Goal: Transaction & Acquisition: Purchase product/service

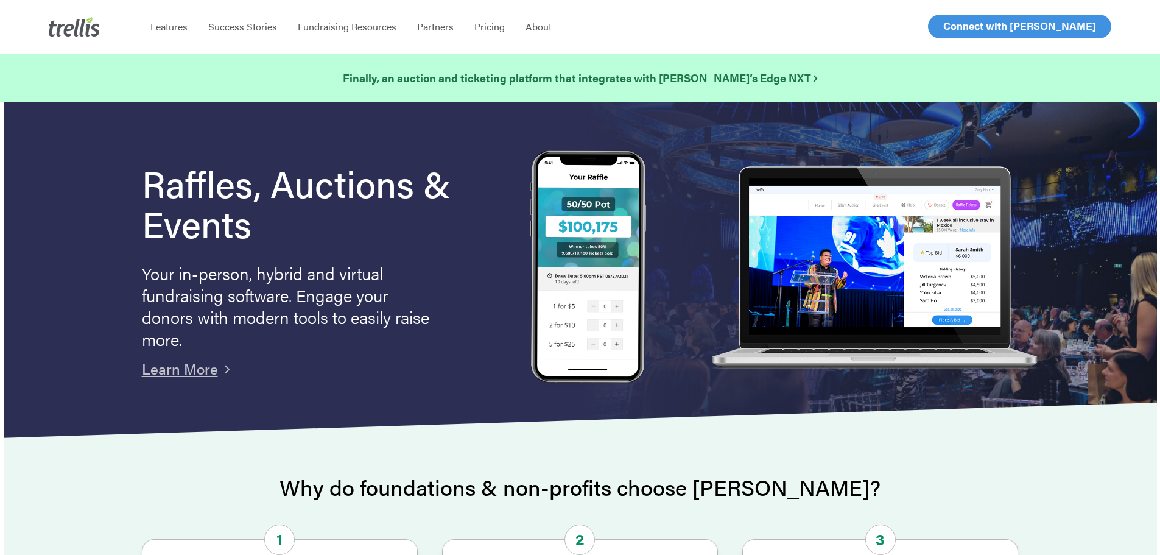
click at [949, 28] on span "Log In" at bounding box center [956, 26] width 29 height 15
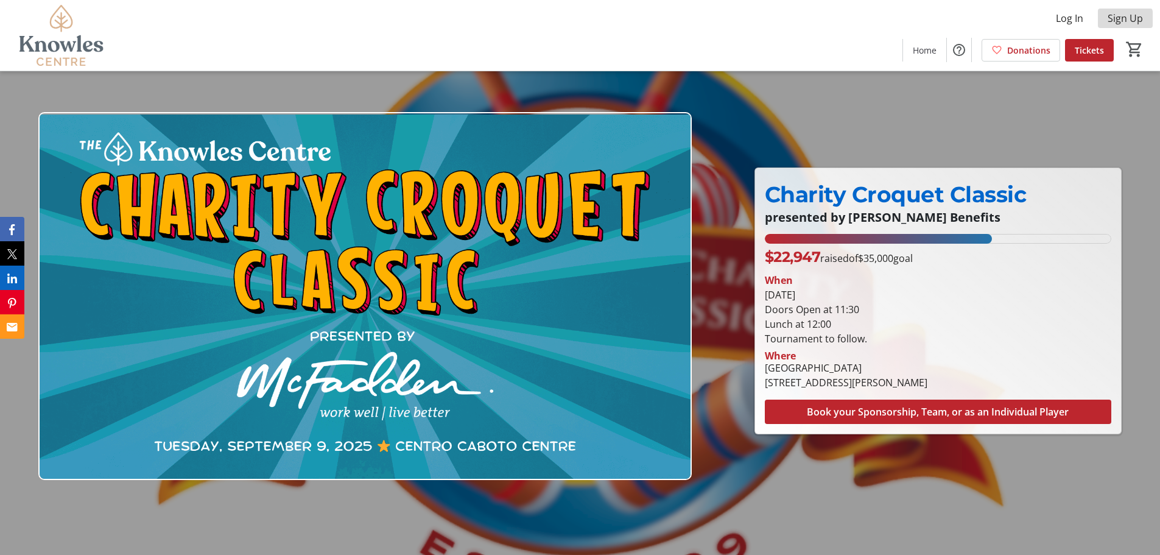
click at [1116, 21] on span "Sign Up" at bounding box center [1124, 18] width 35 height 15
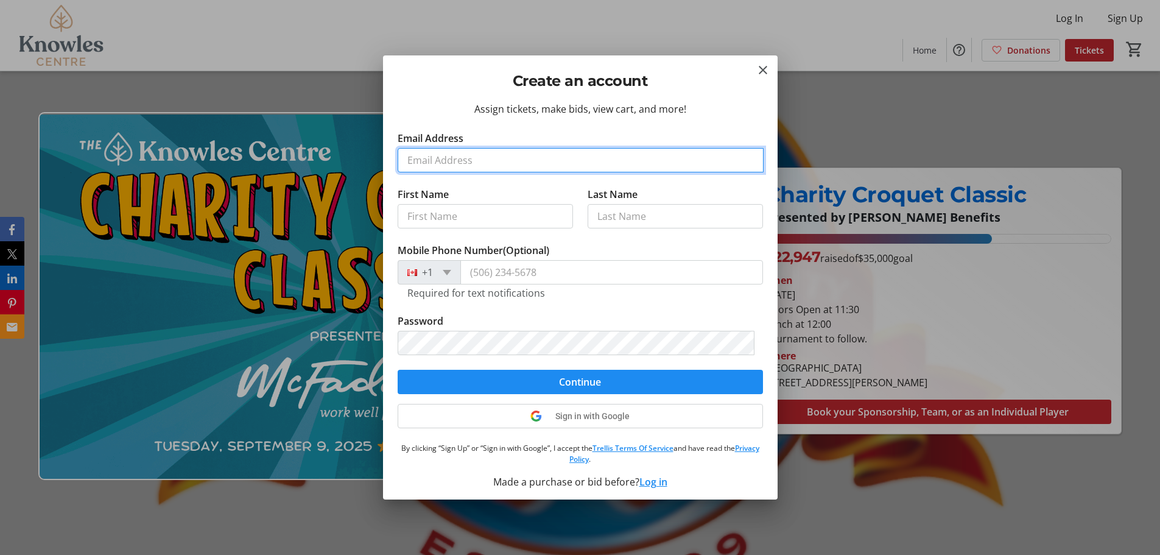
click at [499, 152] on input "Email Address" at bounding box center [581, 160] width 366 height 24
type input "gnevin@tmlawyers.com"
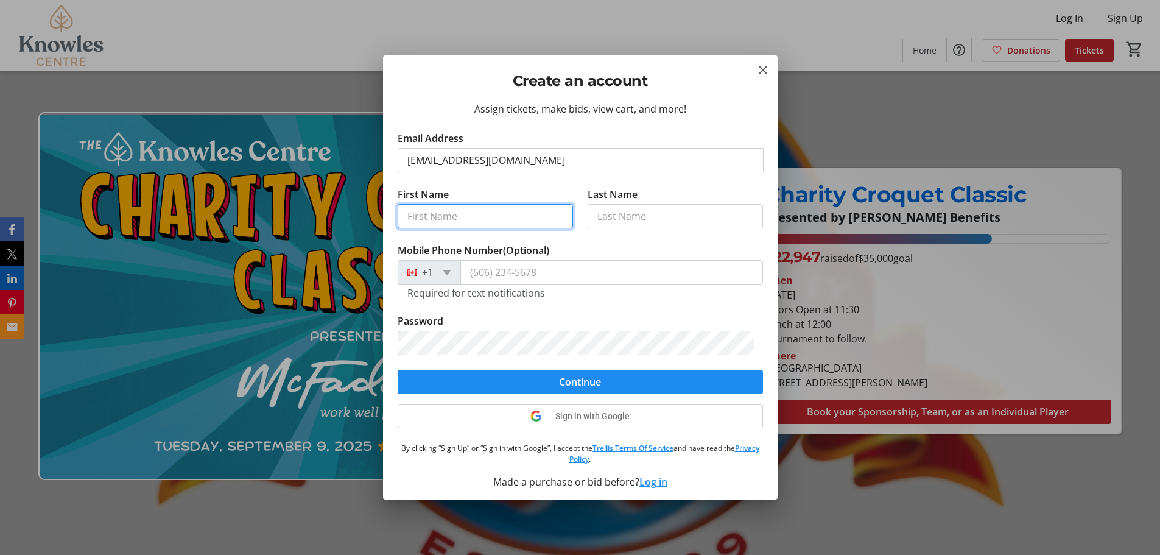
type input "Geoff"
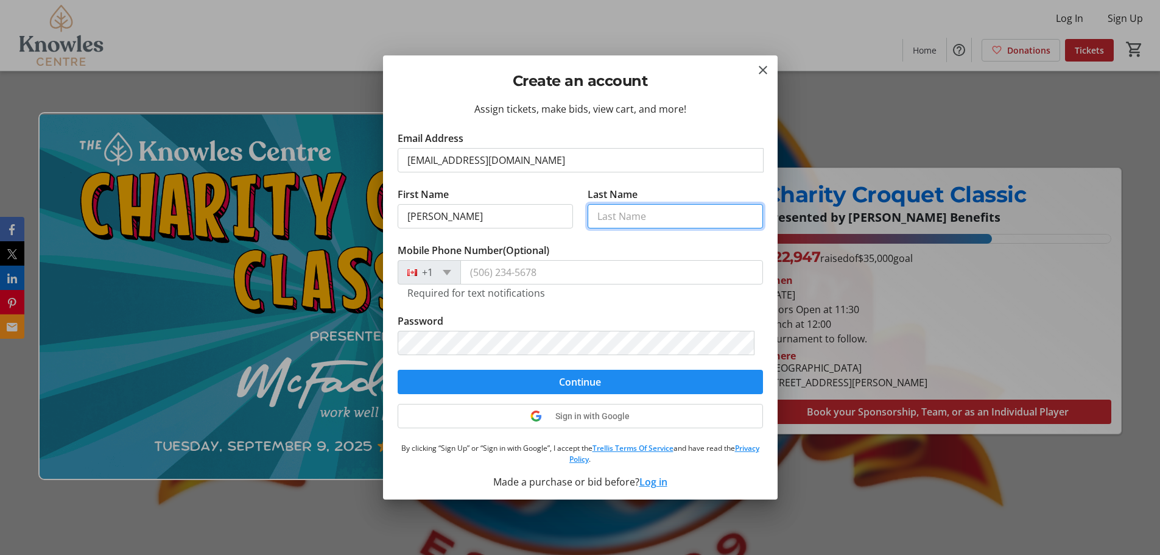
type input "Nevin"
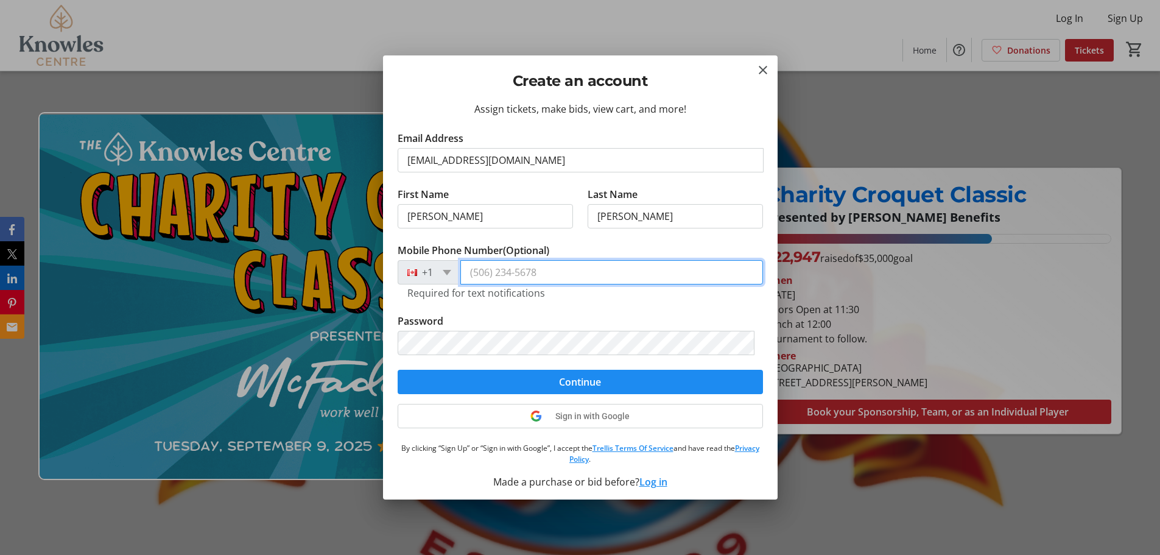
type input "(204) 250-5411"
click at [560, 310] on tr-form-field "Mobile Phone Number (Optional) +1 (204) 250-5411 Required for text notifications" at bounding box center [580, 278] width 365 height 71
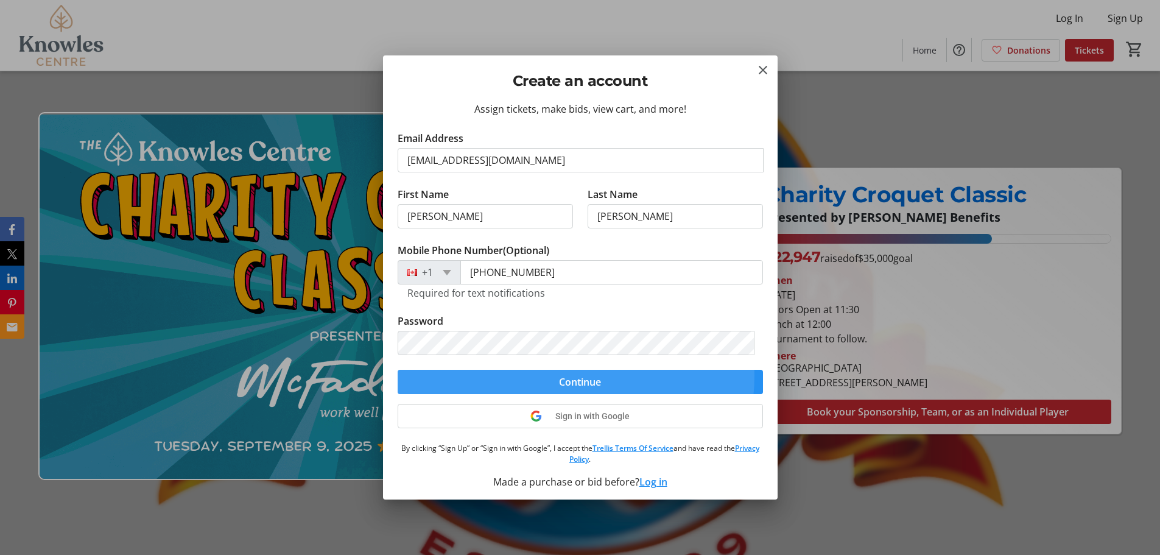
click at [542, 375] on span "submit" at bounding box center [580, 381] width 365 height 29
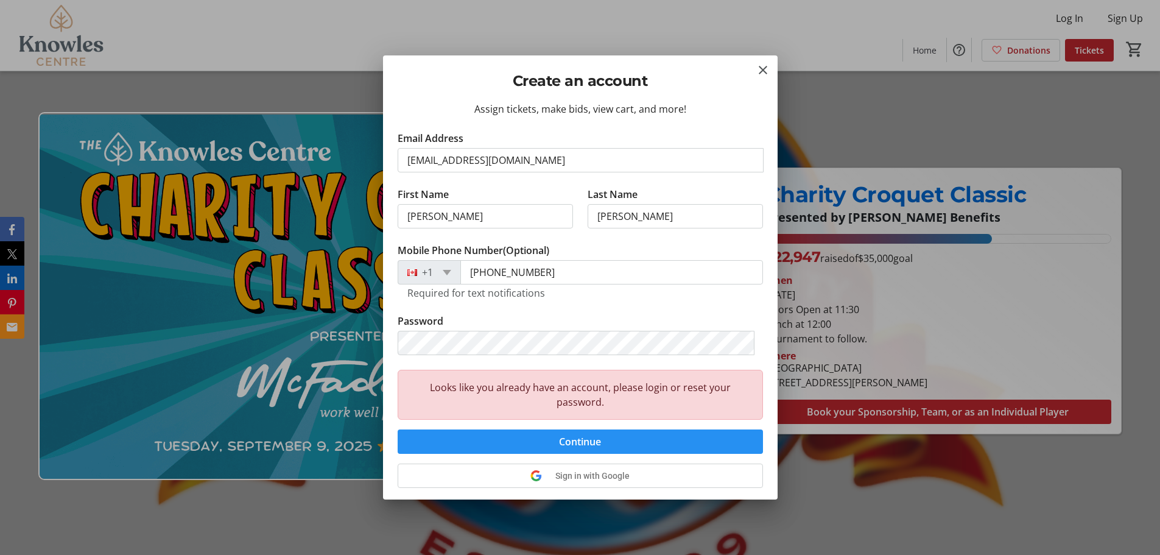
click at [626, 430] on span "submit" at bounding box center [580, 441] width 365 height 29
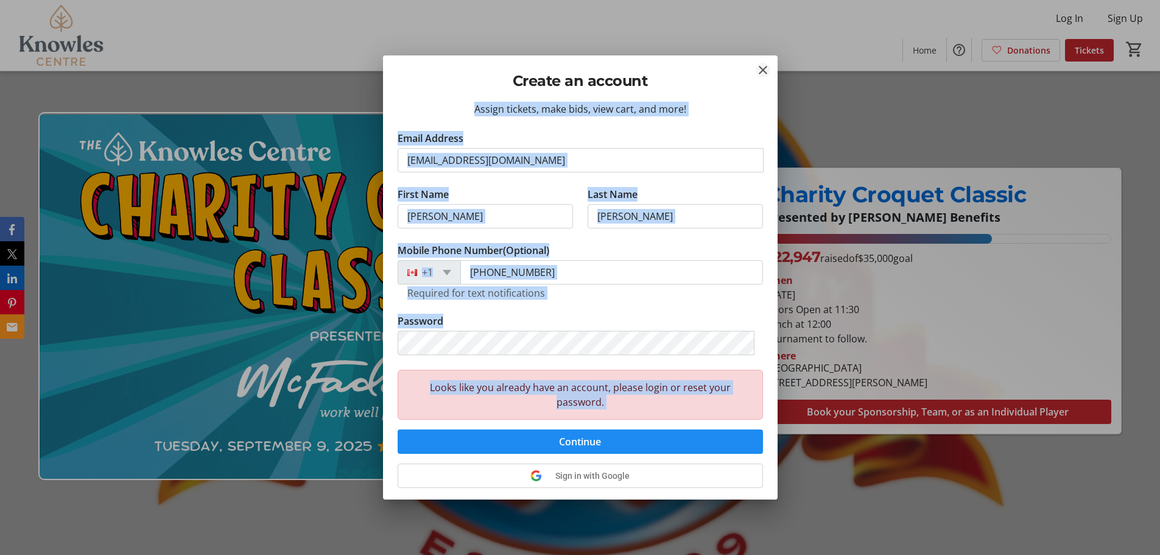
click at [0, 0] on tr-donor-auth-dialog-ui "Create an account Assign tickets, make bids, view cart, and more! Email Address…" at bounding box center [0, 0] width 0 height 0
click at [763, 68] on mat-icon "Close" at bounding box center [762, 70] width 15 height 15
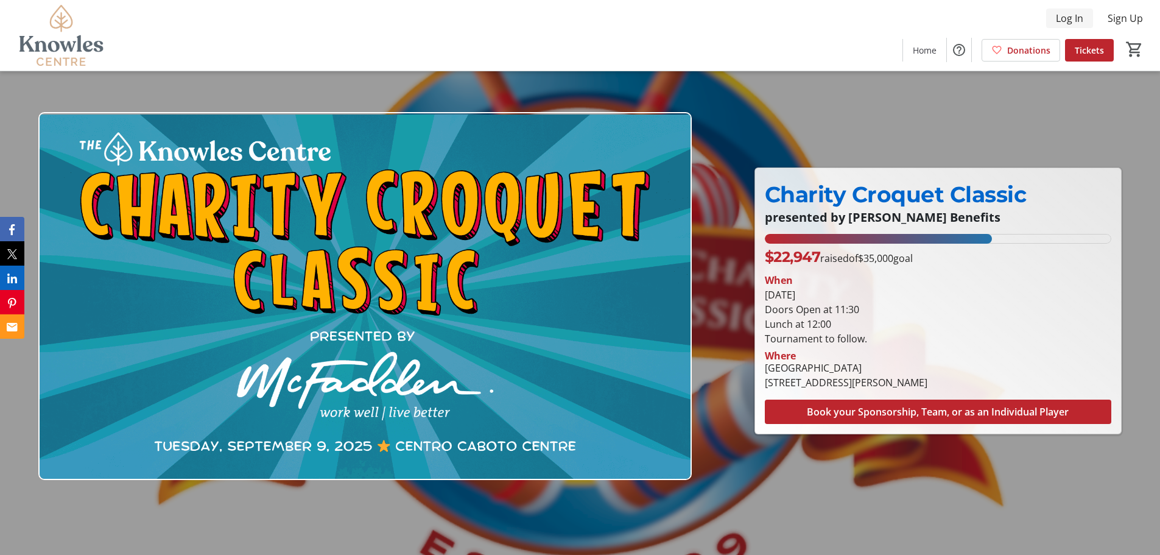
click at [1065, 19] on span "Log In" at bounding box center [1069, 18] width 27 height 15
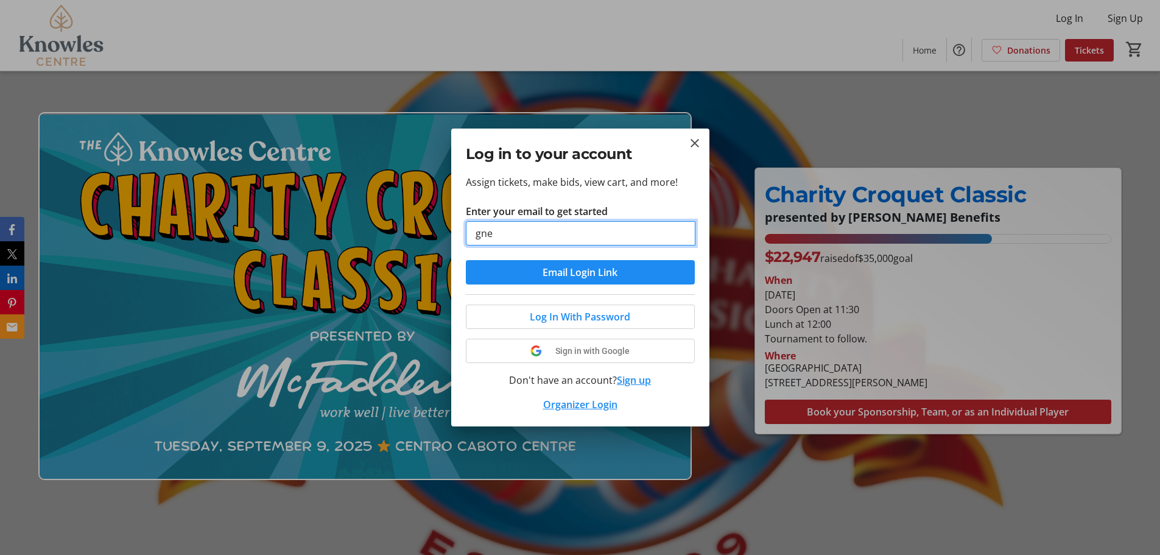
type input "gnevin@tmlawyers.com"
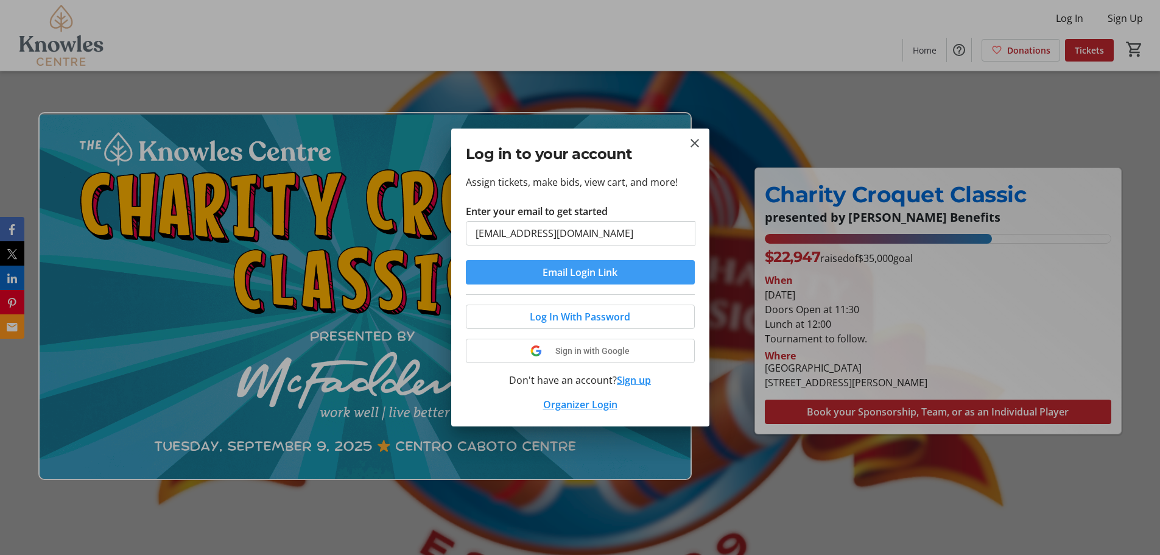
click at [573, 280] on span "submit" at bounding box center [580, 271] width 229 height 29
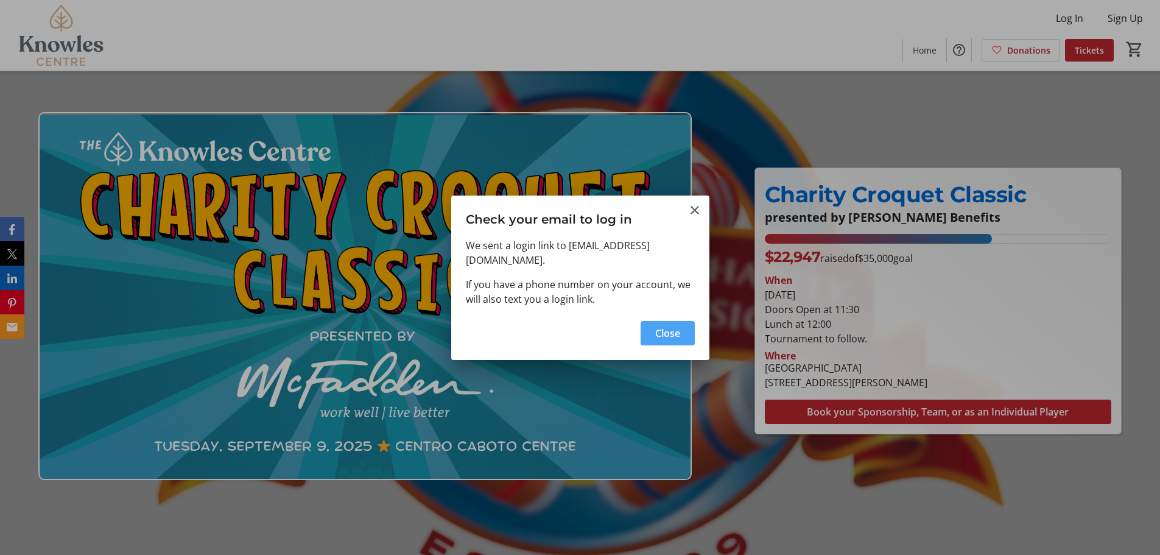
click at [657, 329] on span "Close" at bounding box center [667, 333] width 25 height 15
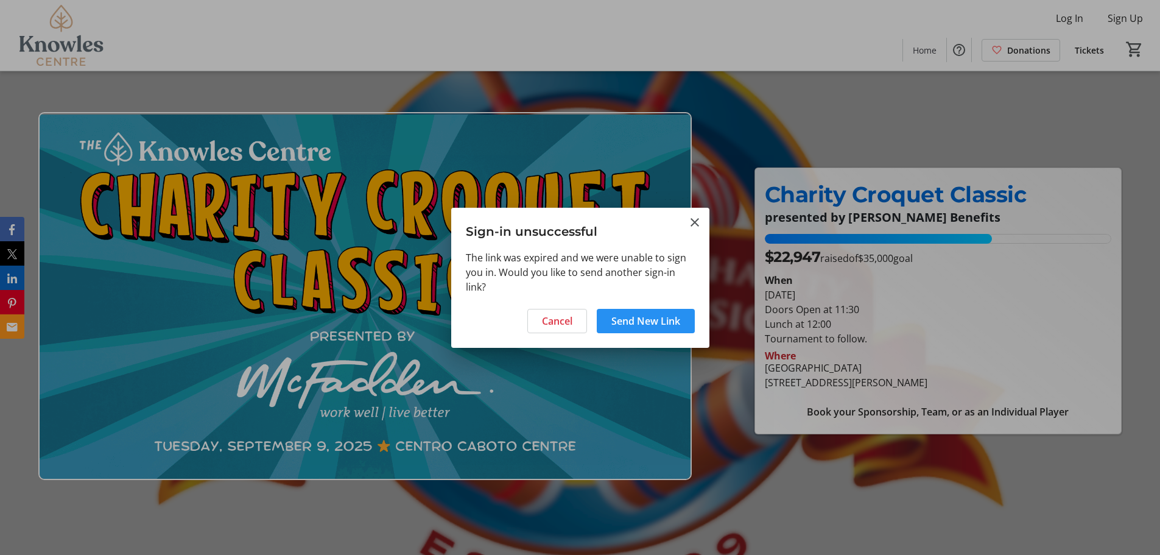
click at [646, 318] on span "Send New Link" at bounding box center [645, 320] width 69 height 15
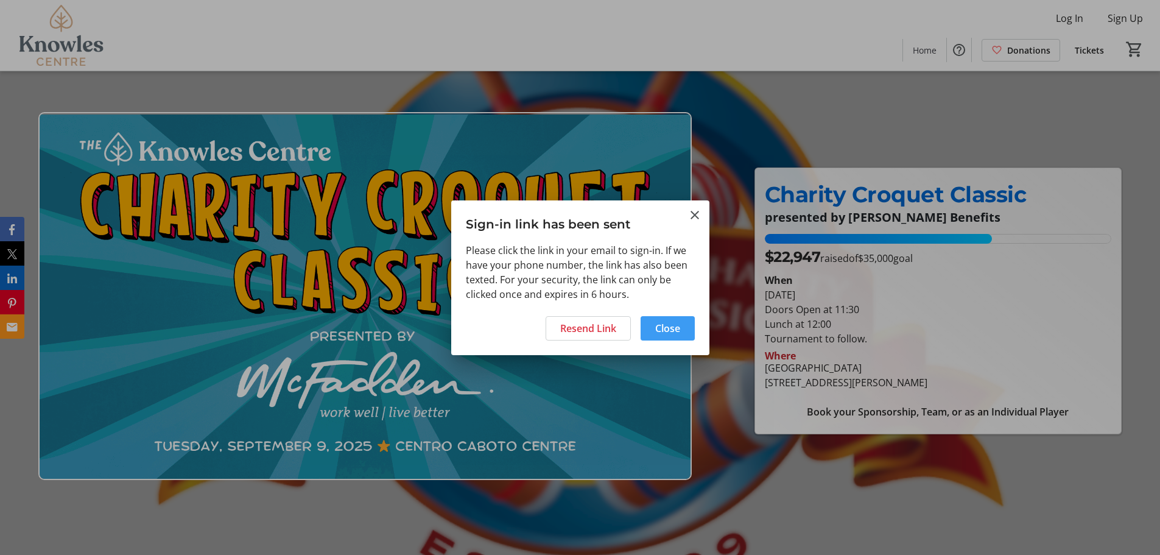
click at [679, 321] on span "Close" at bounding box center [667, 328] width 25 height 15
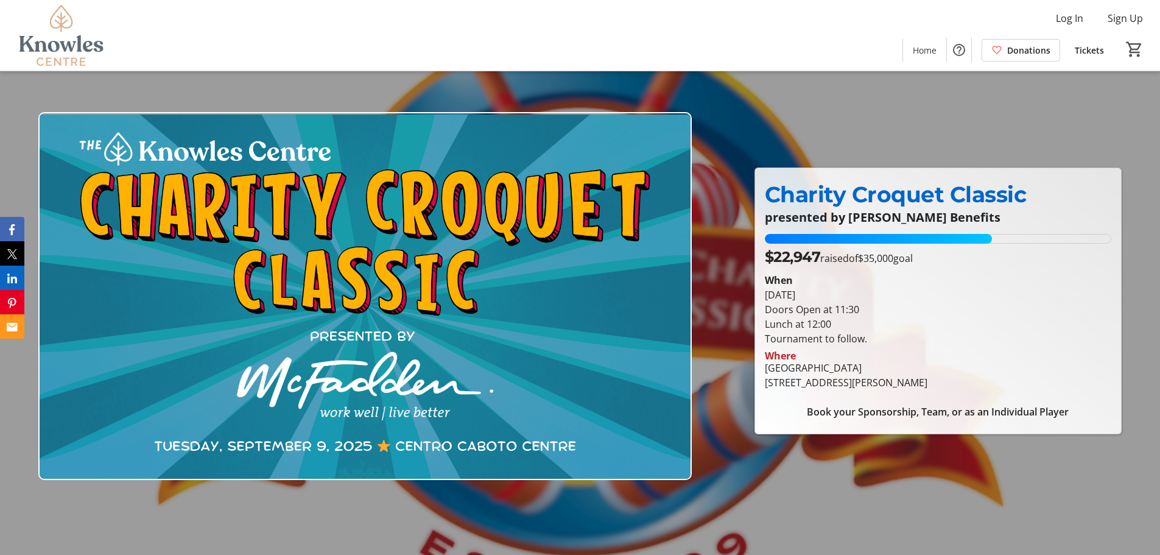
click at [1090, 49] on span "Tickets" at bounding box center [1088, 50] width 29 height 13
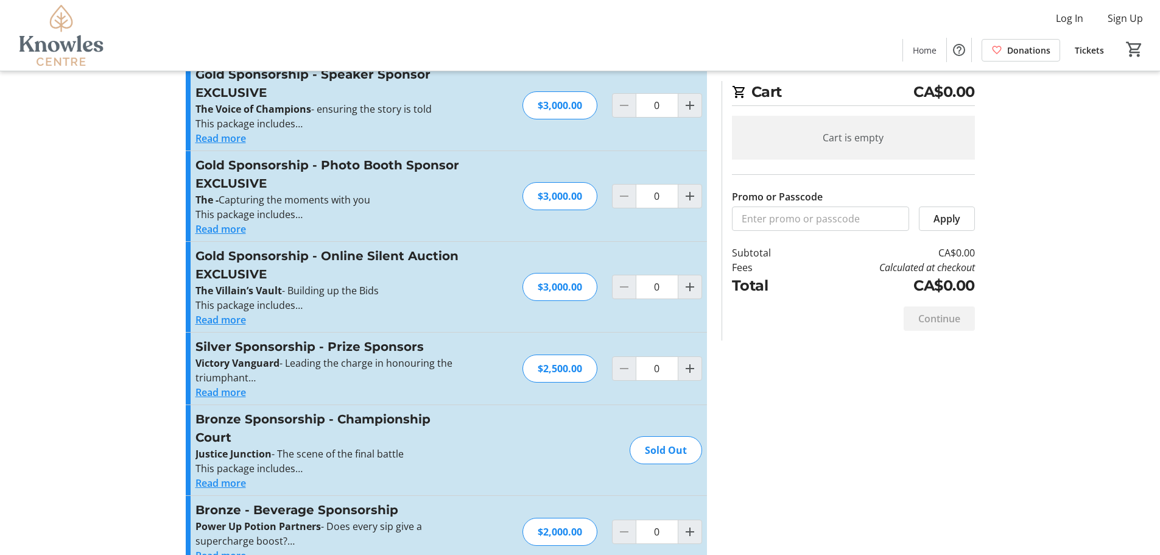
scroll to position [35, 0]
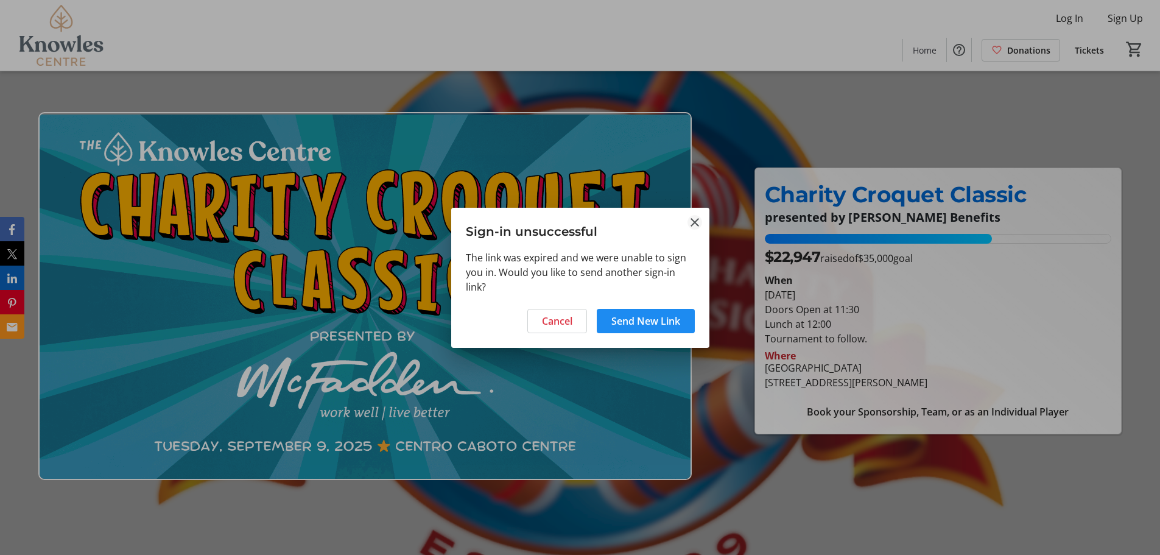
click at [696, 223] on mat-icon "Close" at bounding box center [694, 222] width 15 height 15
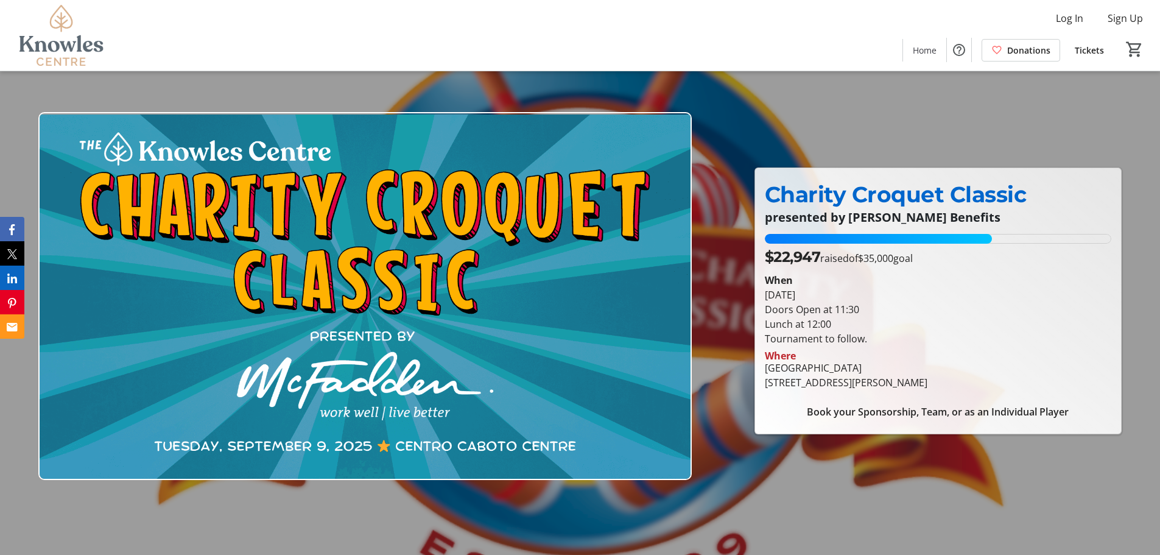
click at [1086, 53] on span "Tickets" at bounding box center [1088, 50] width 29 height 13
